Goal: Information Seeking & Learning: Learn about a topic

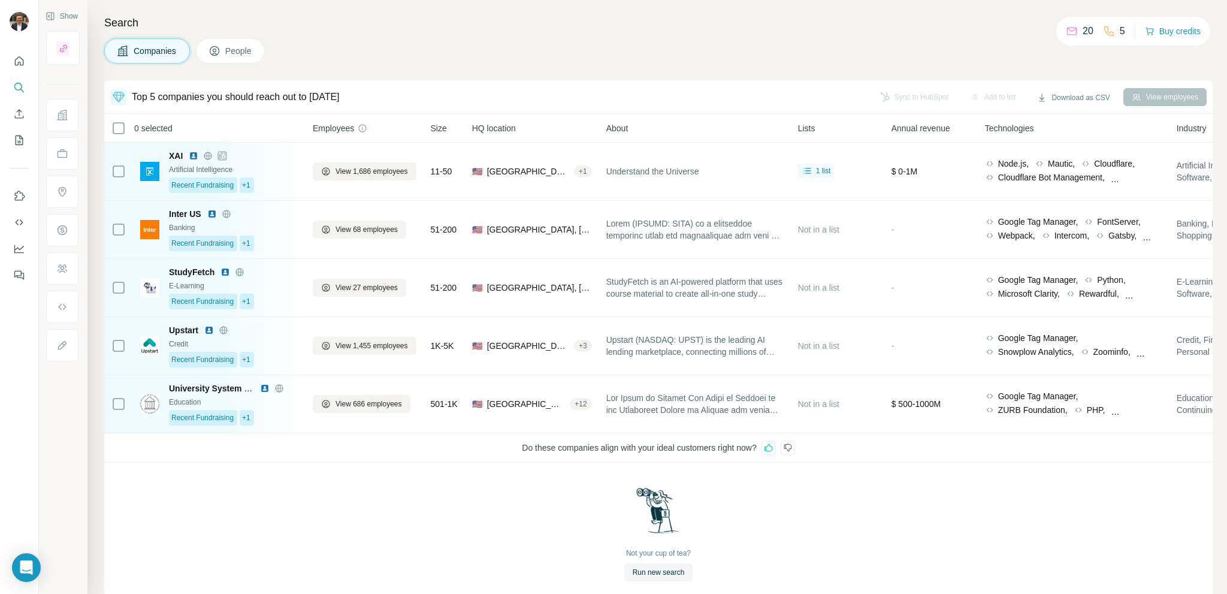
click at [334, 524] on div "Not your cup of tea? Run new search" at bounding box center [658, 534] width 1109 height 143
drag, startPoint x: 510, startPoint y: 445, endPoint x: 759, endPoint y: 447, distance: 248.7
click at [759, 447] on div "Do these companies align with your ideal customers right now?" at bounding box center [658, 447] width 1109 height 29
click at [763, 490] on div "Not your cup of tea? Run new search" at bounding box center [658, 534] width 1109 height 143
drag, startPoint x: 761, startPoint y: 448, endPoint x: 509, endPoint y: 448, distance: 252.3
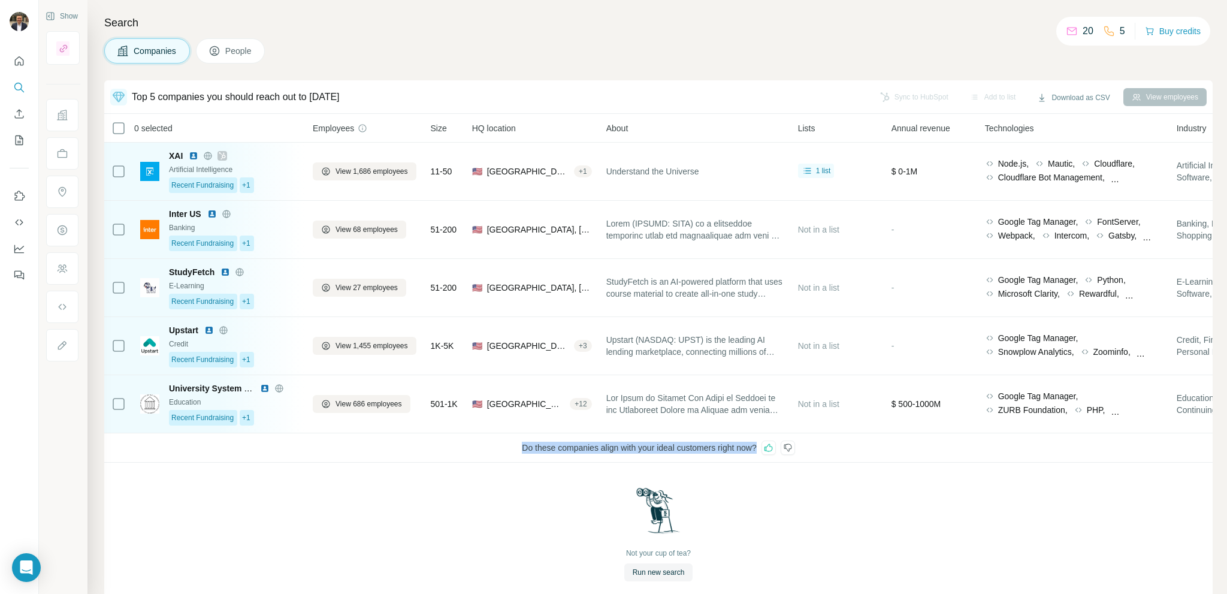
click at [509, 448] on div "Do these companies align with your ideal customers right now?" at bounding box center [658, 447] width 1109 height 29
click at [787, 485] on div "Not your cup of tea? Run new search" at bounding box center [658, 534] width 1109 height 143
drag, startPoint x: 531, startPoint y: 448, endPoint x: 809, endPoint y: 451, distance: 277.4
click at [809, 451] on div "Do these companies align with your ideal customers right now?" at bounding box center [658, 447] width 1109 height 29
click at [582, 447] on div "Do these companies align with your ideal customers right now?" at bounding box center [658, 447] width 1109 height 29
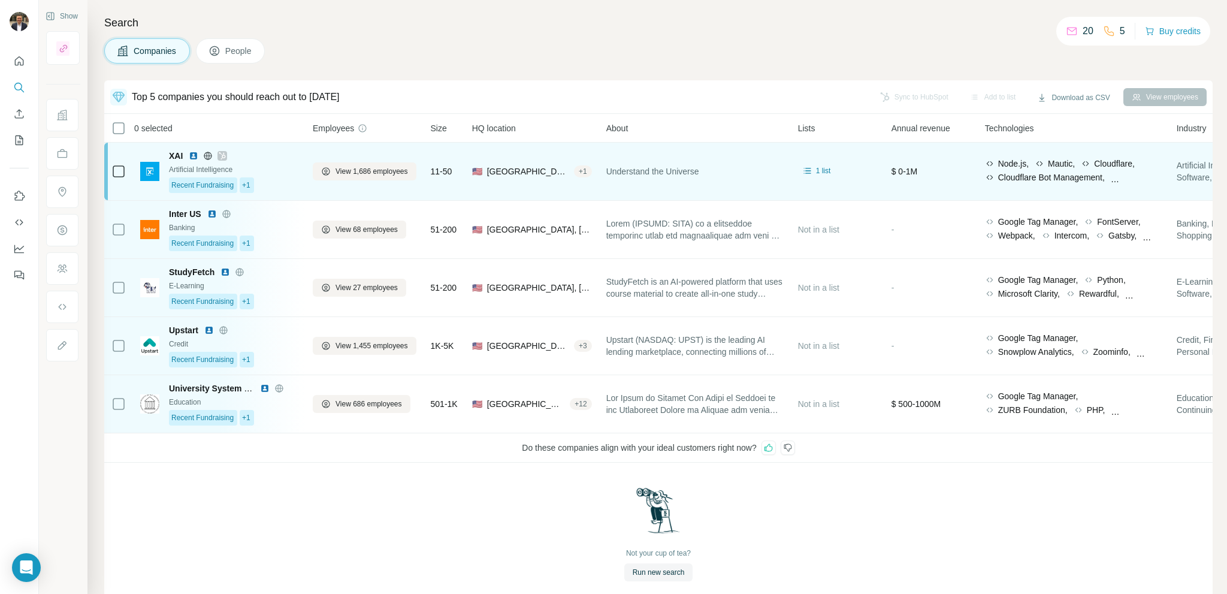
click at [298, 177] on td "XAI Artificial Intelligence Recent Fundraising +1" at bounding box center [219, 172] width 173 height 58
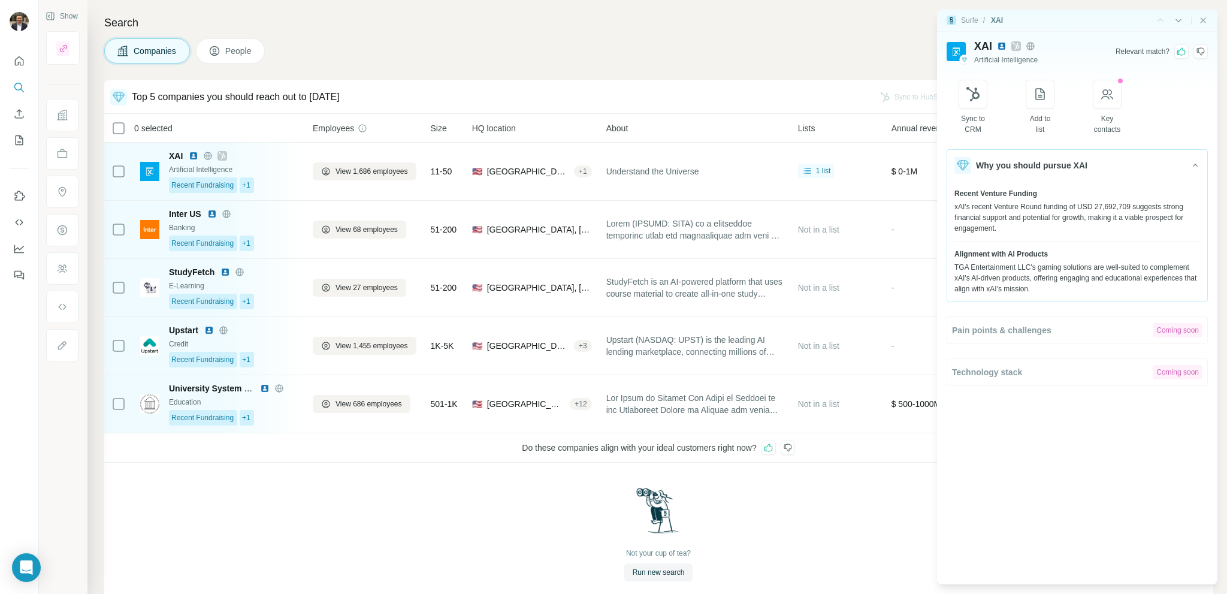
click at [861, 494] on div "Not your cup of tea? Run new search" at bounding box center [658, 534] width 1109 height 143
click at [1204, 20] on icon "Close side panel" at bounding box center [1203, 21] width 10 height 10
